Goal: Navigation & Orientation: Find specific page/section

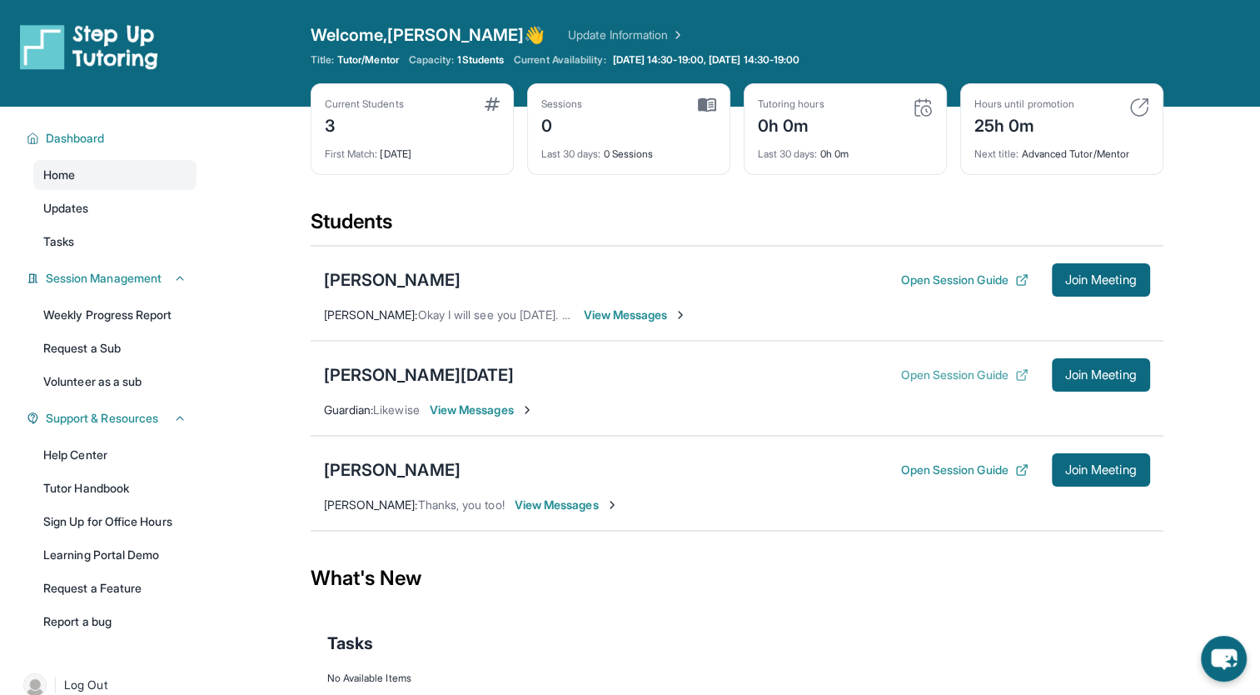
click at [939, 375] on button "Open Session Guide" at bounding box center [963, 374] width 127 height 17
click at [967, 379] on button "Open Session Guide" at bounding box center [963, 374] width 127 height 17
click at [710, 102] on img at bounding box center [707, 104] width 18 height 15
click at [117, 316] on link "Weekly Progress Report" at bounding box center [114, 315] width 163 height 30
click at [100, 565] on link "Learning Portal Demo" at bounding box center [114, 555] width 163 height 30
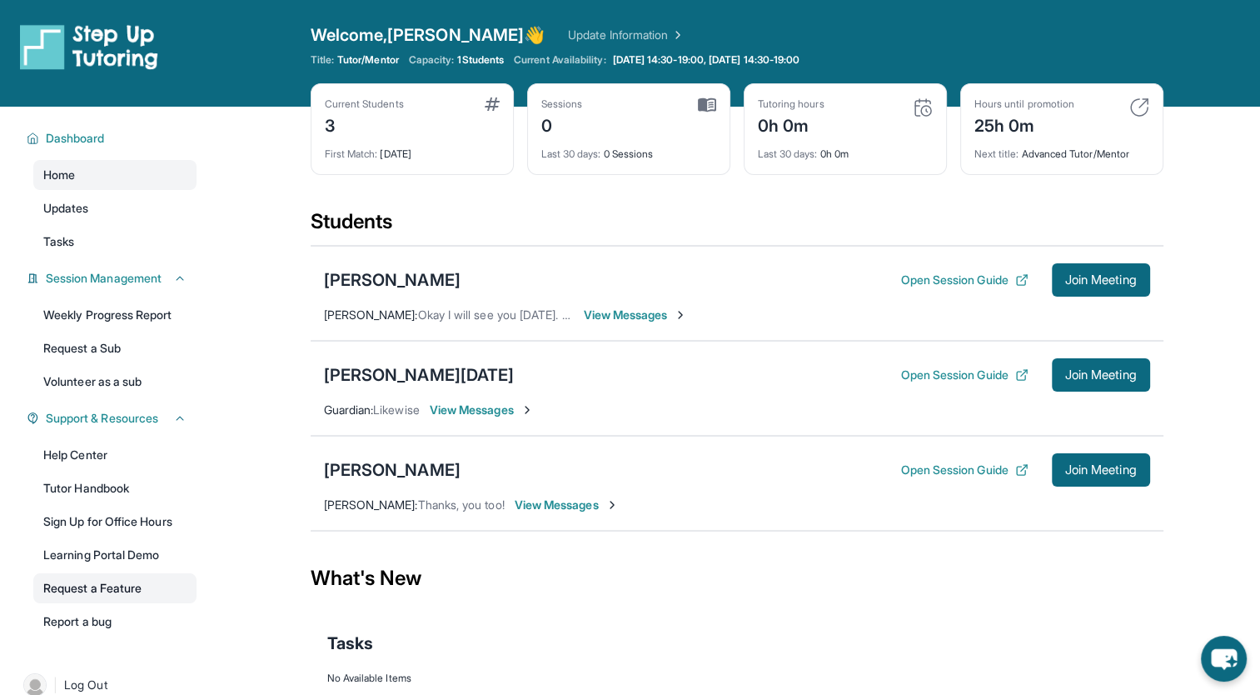
click at [112, 588] on link "Request a Feature" at bounding box center [114, 588] width 163 height 30
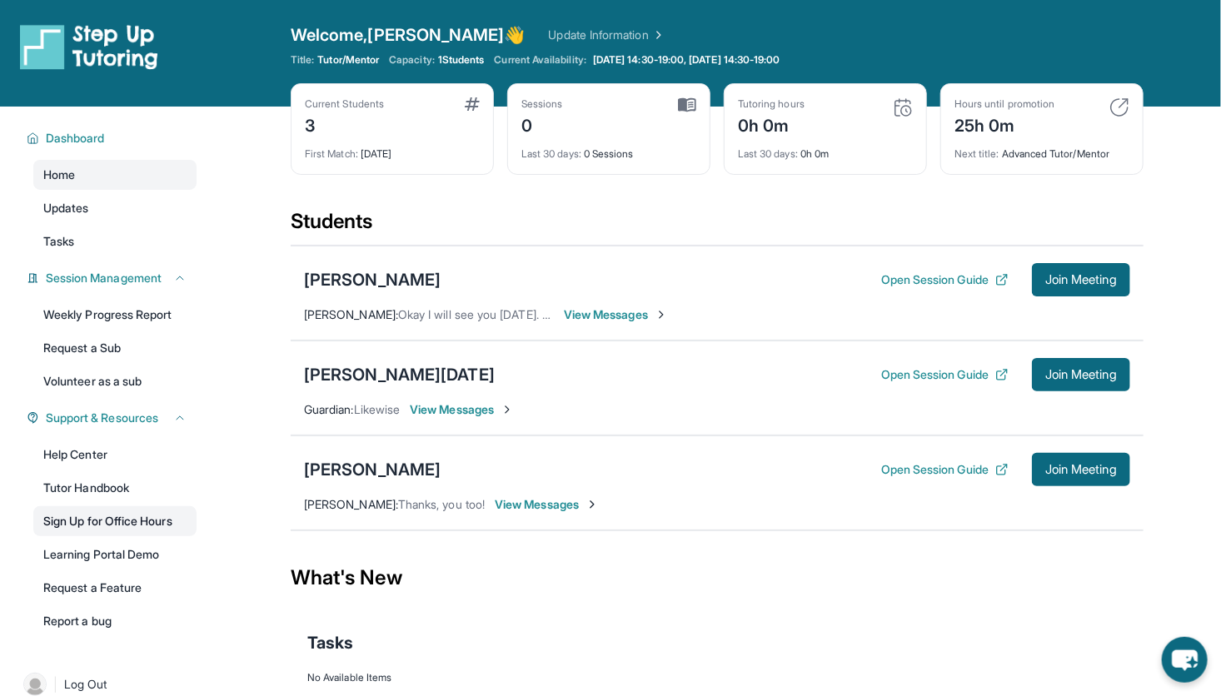
click at [126, 530] on link "Sign Up for Office Hours" at bounding box center [114, 521] width 163 height 30
